Goal: Information Seeking & Learning: Check status

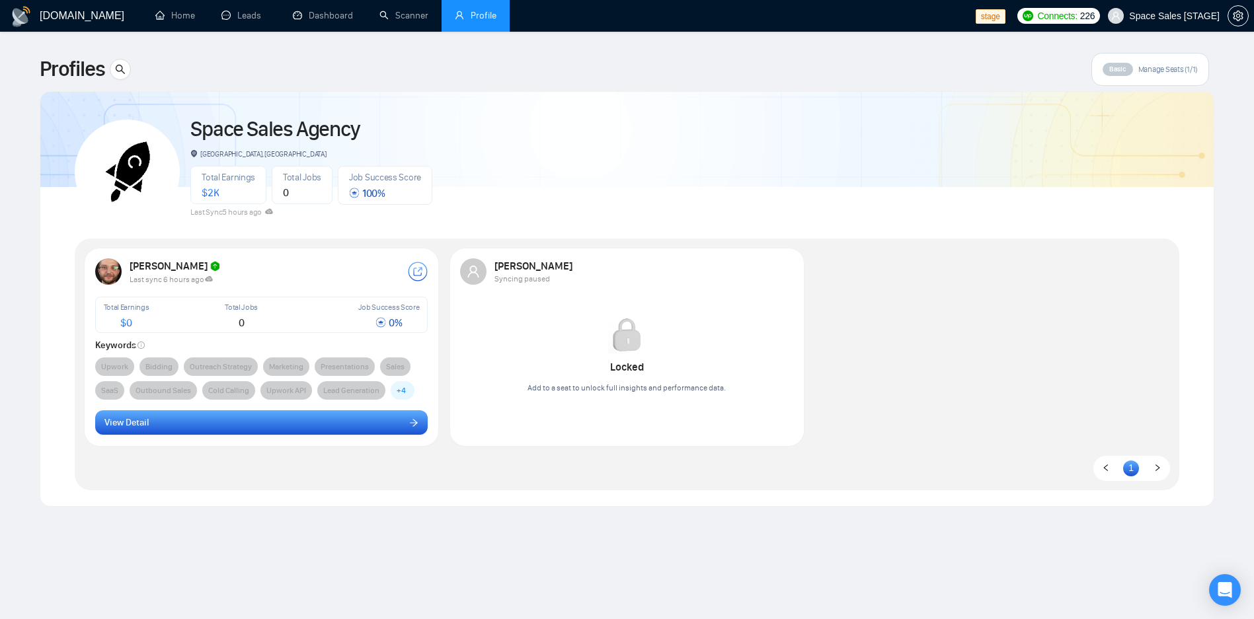
drag, startPoint x: 188, startPoint y: 437, endPoint x: 205, endPoint y: 425, distance: 20.8
click at [188, 438] on div "Vlad Timinski Last sync 6 hours ago Total Earnings $ 0 Total Jobs 0 Job Success…" at bounding box center [261, 346] width 349 height 192
click at [209, 422] on button "View Detail" at bounding box center [261, 422] width 333 height 25
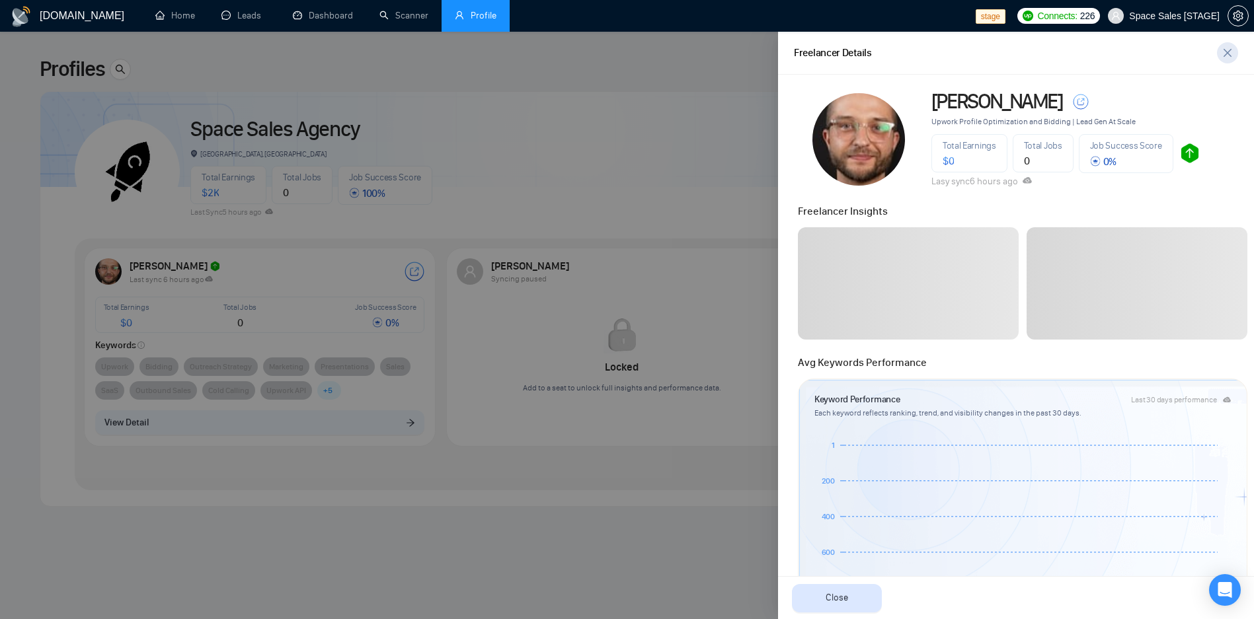
click at [1223, 52] on icon "close" at bounding box center [1227, 53] width 11 height 11
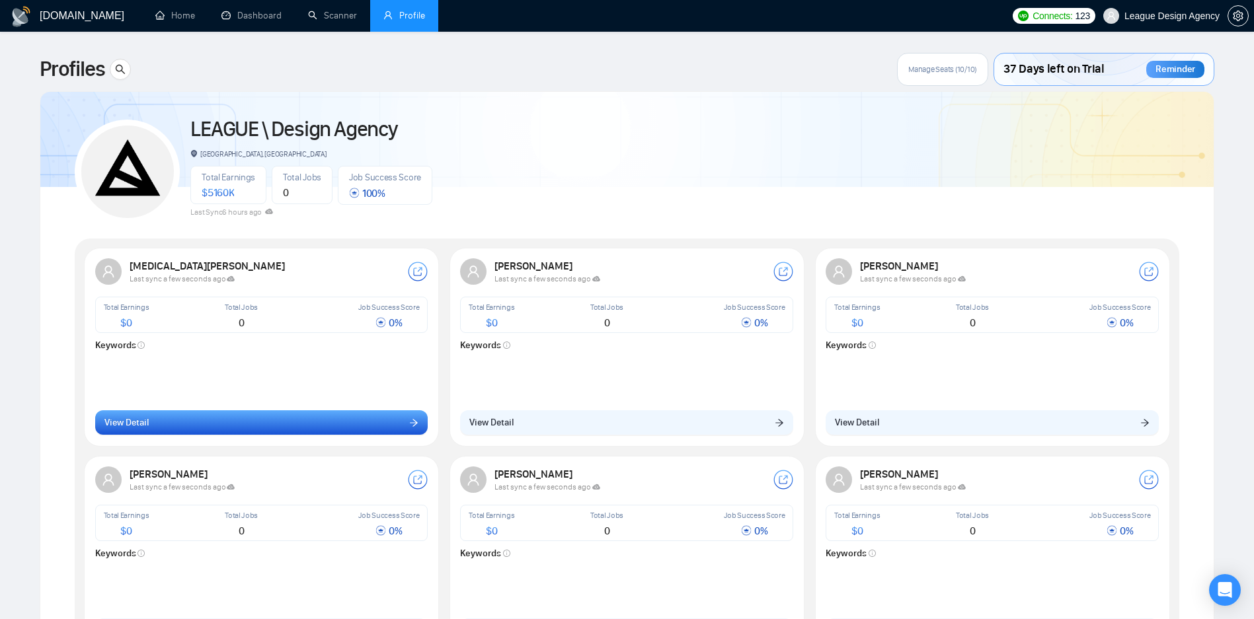
click at [301, 428] on button "View Detail" at bounding box center [261, 422] width 333 height 25
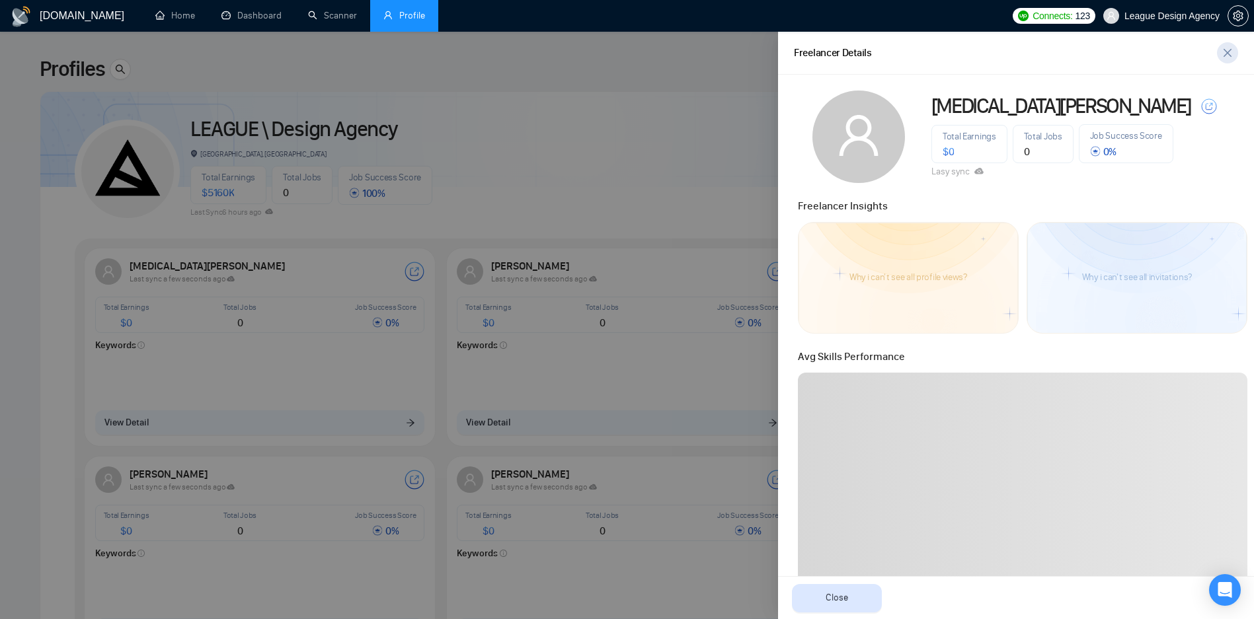
click at [1229, 52] on icon "close" at bounding box center [1227, 53] width 11 height 11
